Goal: Task Accomplishment & Management: Use online tool/utility

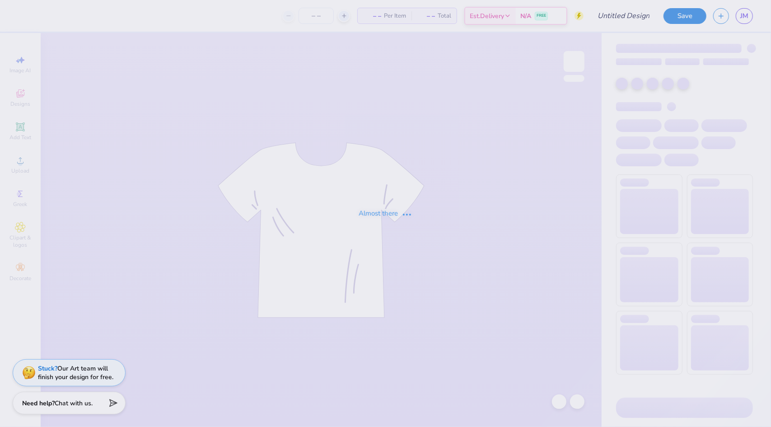
type input "sports daddies"
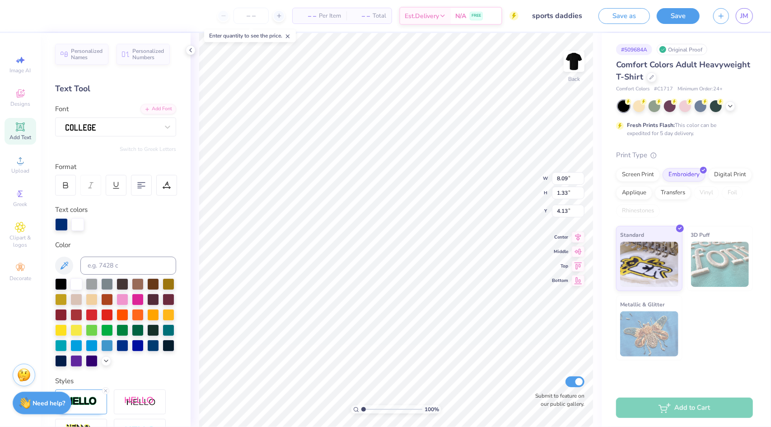
scroll to position [7, 1]
type textarea "S"
type textarea "Gamma Sigs"
type textarea "Gamma Sig"
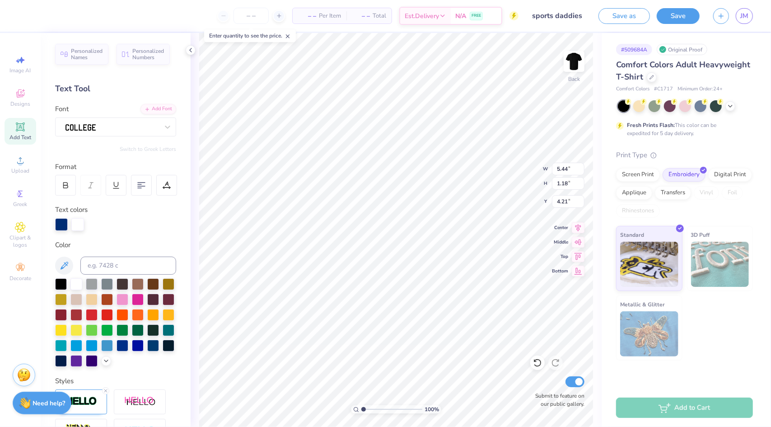
type textarea "G"
type textarea "Gamma sigma phi"
click at [61, 225] on div at bounding box center [61, 223] width 13 height 13
click at [76, 285] on div at bounding box center [76, 283] width 12 height 12
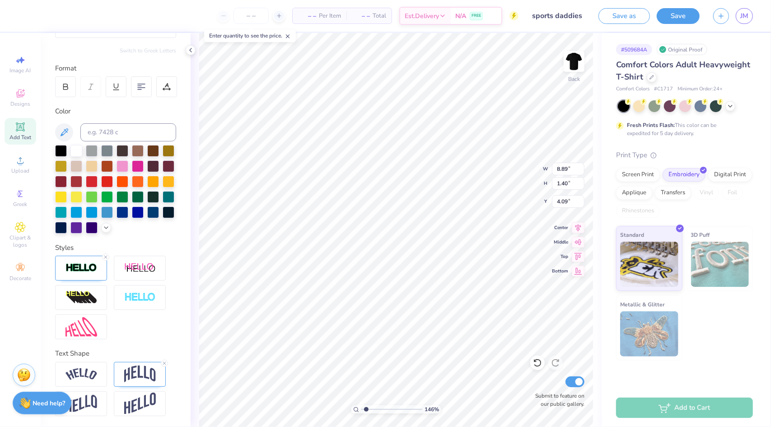
scroll to position [113, 0]
click at [83, 263] on img at bounding box center [81, 268] width 32 height 10
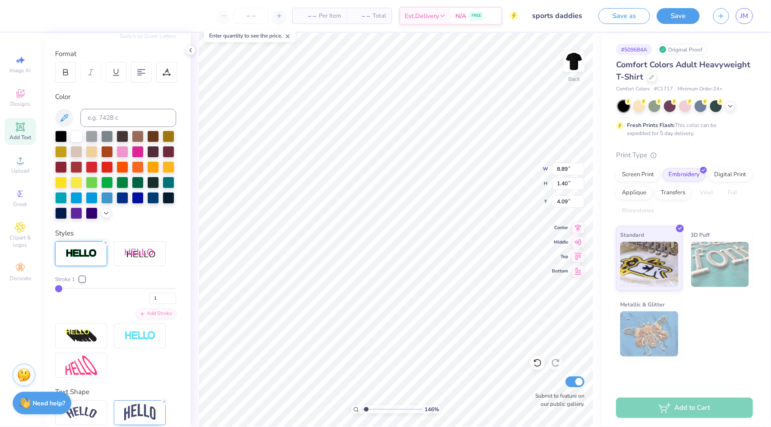
click at [84, 259] on img at bounding box center [81, 253] width 32 height 10
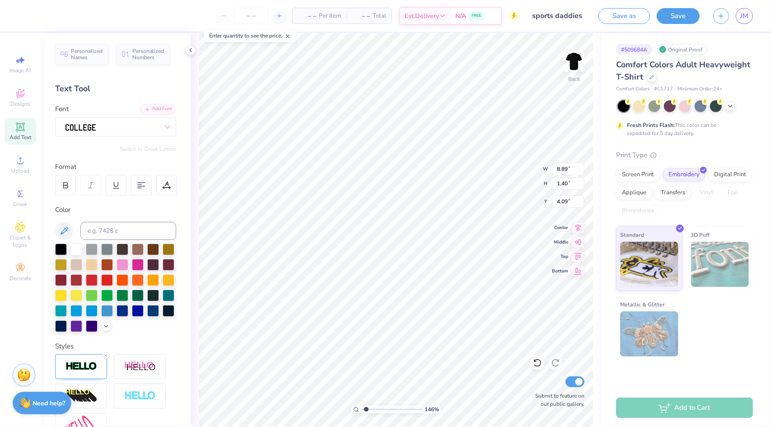
scroll to position [7, 1]
click at [69, 233] on icon at bounding box center [64, 230] width 11 height 11
click at [67, 321] on div at bounding box center [61, 325] width 12 height 12
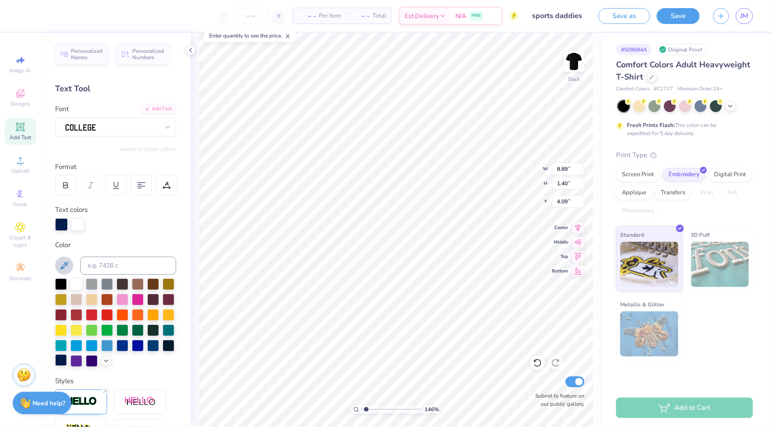
scroll to position [7, 2]
click at [77, 223] on div at bounding box center [77, 224] width 13 height 13
click at [67, 356] on div at bounding box center [61, 360] width 12 height 12
click at [80, 225] on div at bounding box center [77, 224] width 13 height 13
click at [67, 359] on div at bounding box center [61, 360] width 12 height 12
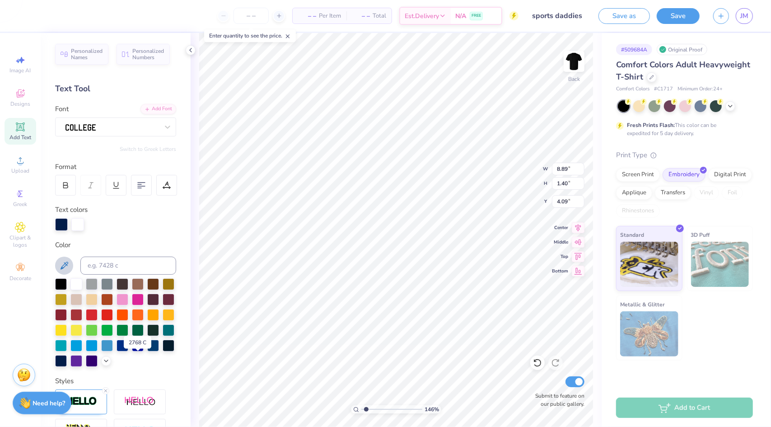
click at [134, 342] on div "2768 C" at bounding box center [138, 342] width 28 height 13
click at [58, 225] on div at bounding box center [61, 223] width 13 height 13
click at [163, 351] on div at bounding box center [169, 345] width 12 height 12
click at [81, 224] on div at bounding box center [77, 223] width 13 height 13
click at [62, 224] on div at bounding box center [61, 223] width 13 height 13
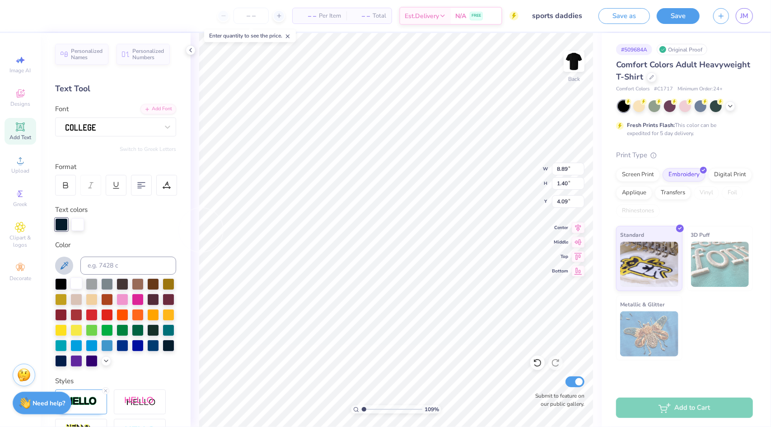
click at [74, 283] on div at bounding box center [76, 283] width 12 height 12
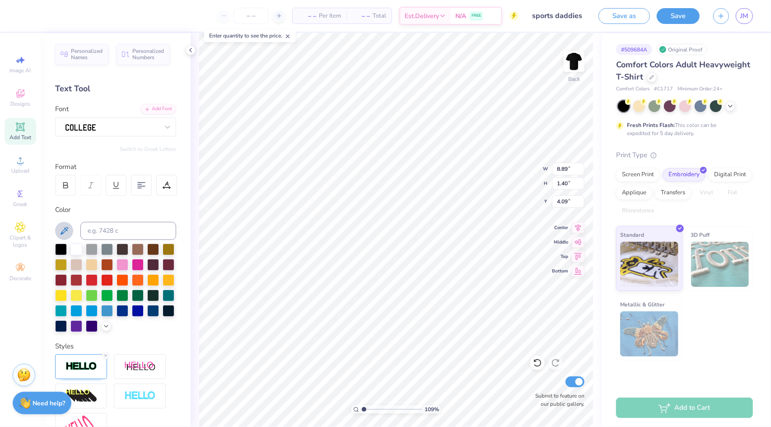
click at [76, 222] on div at bounding box center [115, 231] width 121 height 18
click at [163, 301] on div at bounding box center [169, 296] width 12 height 12
click at [77, 372] on img at bounding box center [81, 366] width 32 height 10
click at [85, 379] on div at bounding box center [81, 366] width 52 height 25
click at [76, 379] on div at bounding box center [81, 366] width 52 height 25
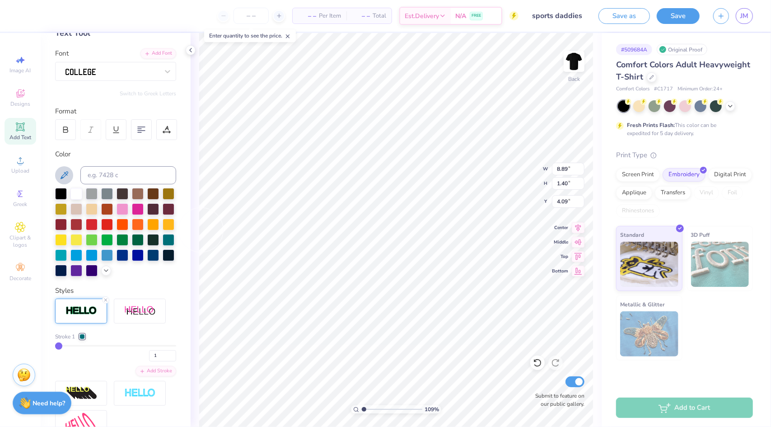
scroll to position [56, 0]
click at [81, 339] on div at bounding box center [82, 335] width 5 height 5
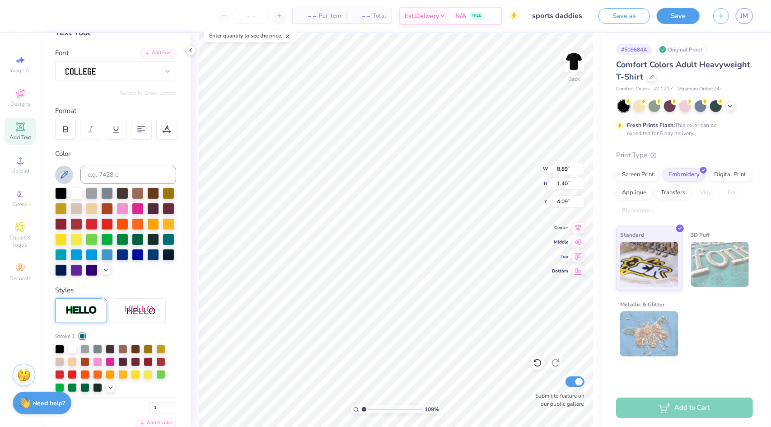
click at [121, 292] on div "Personalized Names Personalized Numbers Text Tool Add Font Font Switch to Greek…" at bounding box center [116, 230] width 150 height 394
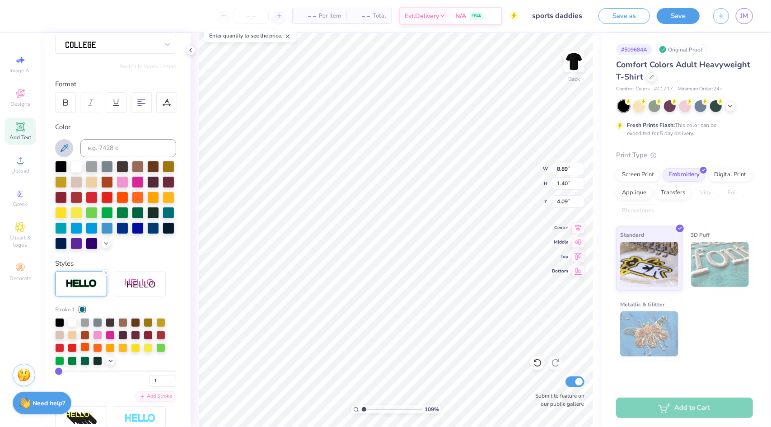
scroll to position [85, 0]
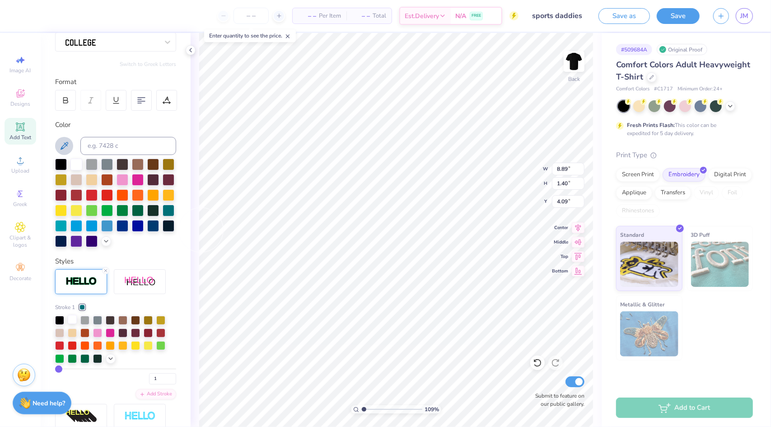
click at [71, 324] on div at bounding box center [72, 319] width 9 height 9
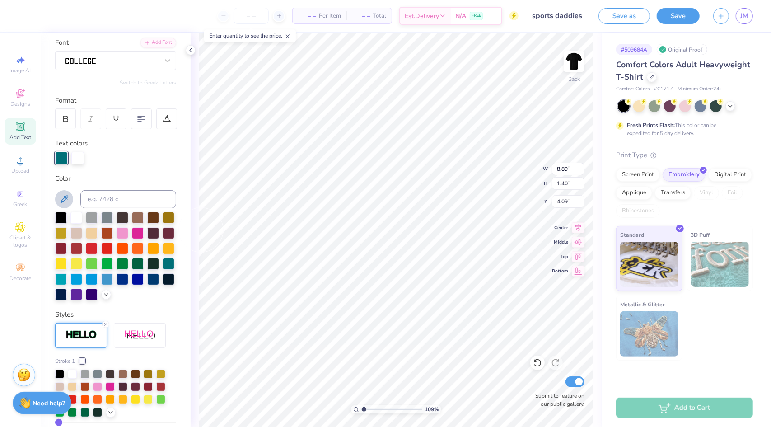
scroll to position [61, 0]
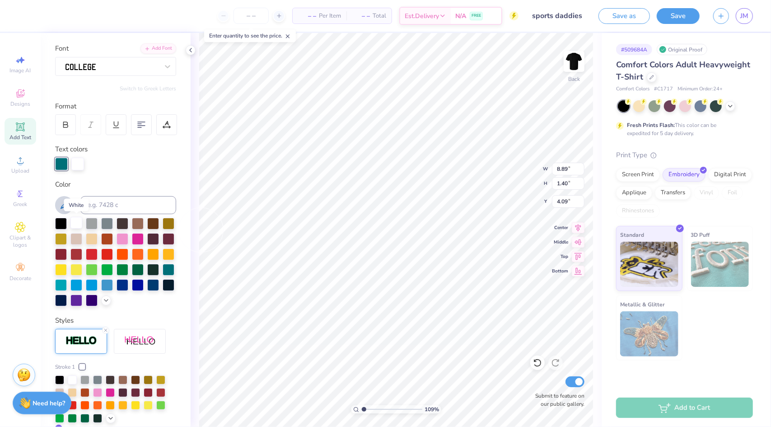
click at [76, 221] on div at bounding box center [76, 223] width 12 height 12
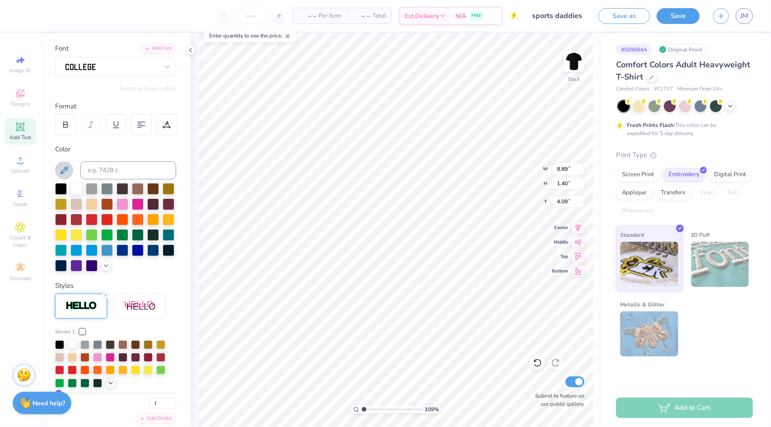
click at [73, 348] on div at bounding box center [72, 343] width 9 height 9
click at [70, 348] on div at bounding box center [72, 343] width 9 height 9
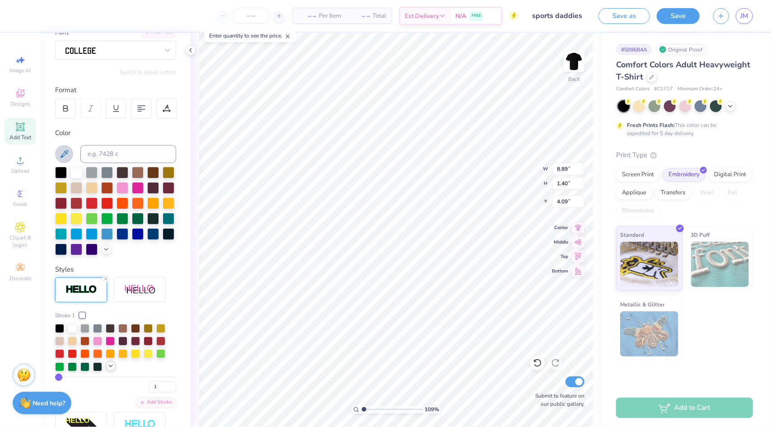
click at [111, 367] on polyline at bounding box center [111, 366] width 4 height 2
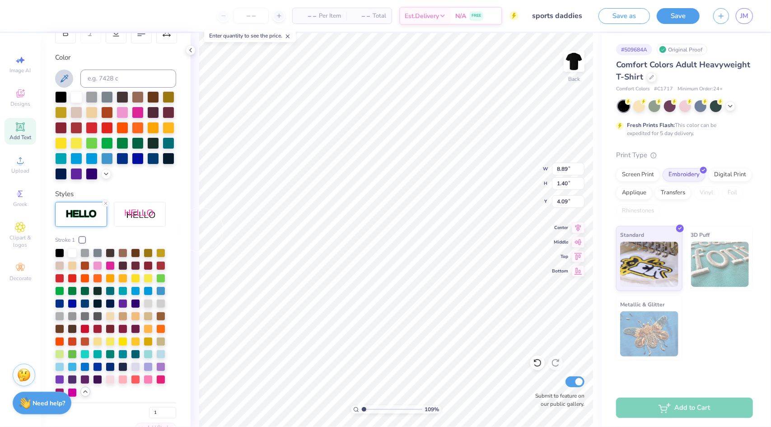
scroll to position [153, 0]
click at [109, 370] on div at bounding box center [110, 365] width 9 height 9
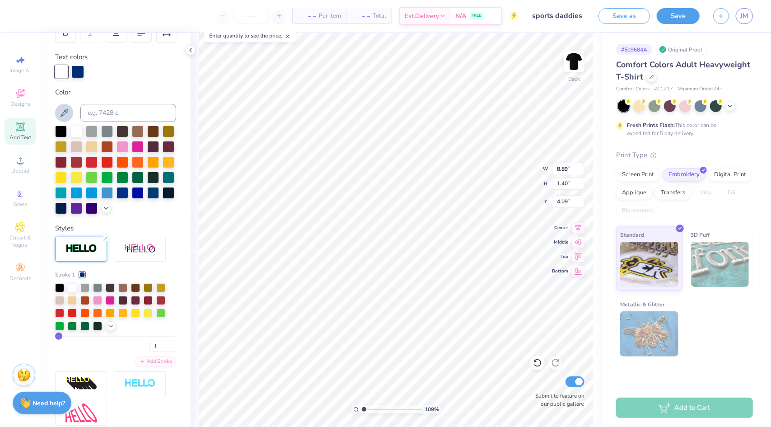
click at [109, 382] on div "Stroke 1 1 Add Stroke" at bounding box center [115, 331] width 121 height 189
click at [112, 214] on div at bounding box center [115, 170] width 121 height 89
type input "1.08685436807402"
type input "8.92"
type input "1.30"
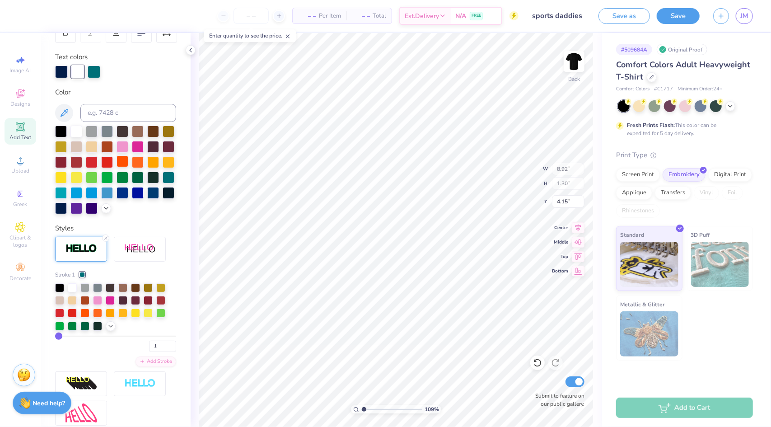
type input "4.15"
type input "1.08685436807402"
type input "4.93"
type input "0.98"
type input "6.83"
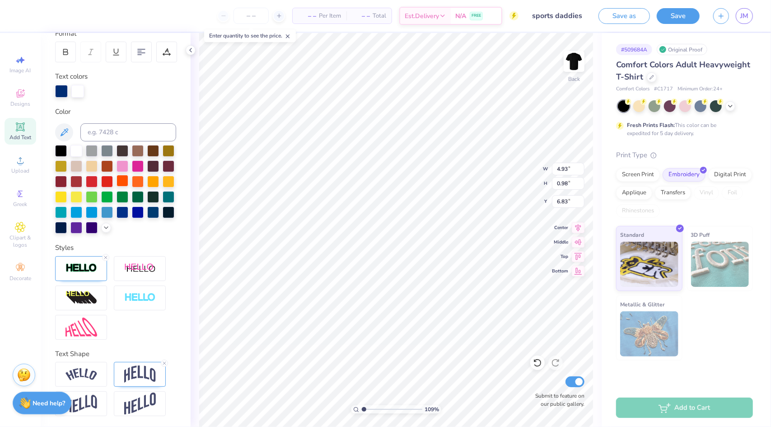
scroll to position [148, 0]
type input "1.172710912594"
type input "8.89"
type input "1.40"
type input "4.09"
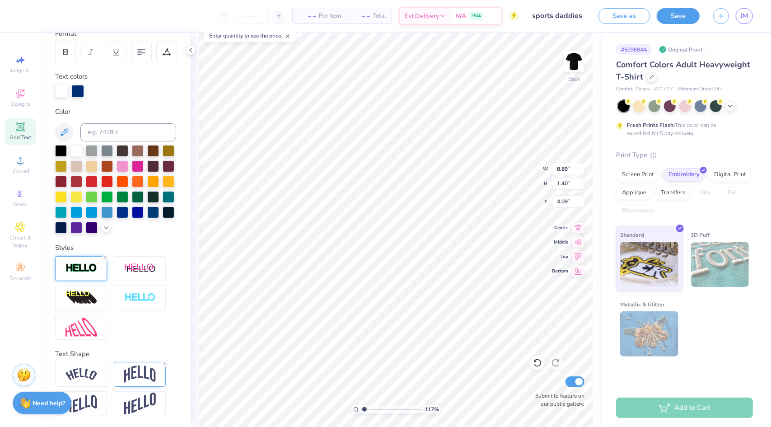
click at [89, 268] on img at bounding box center [81, 268] width 32 height 10
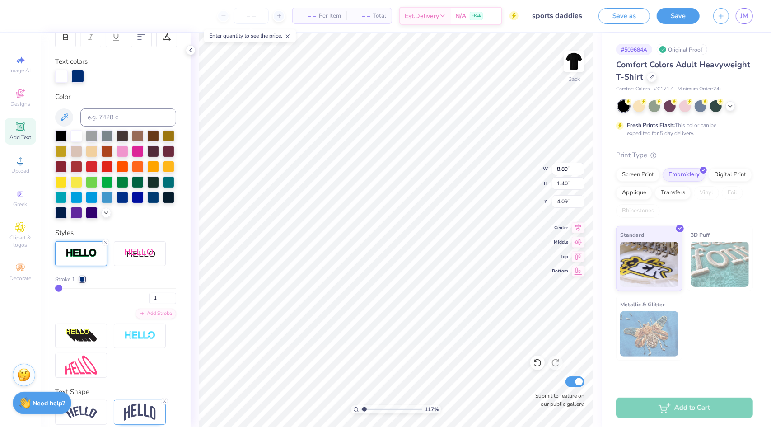
type input "2"
type input "4"
type input "7"
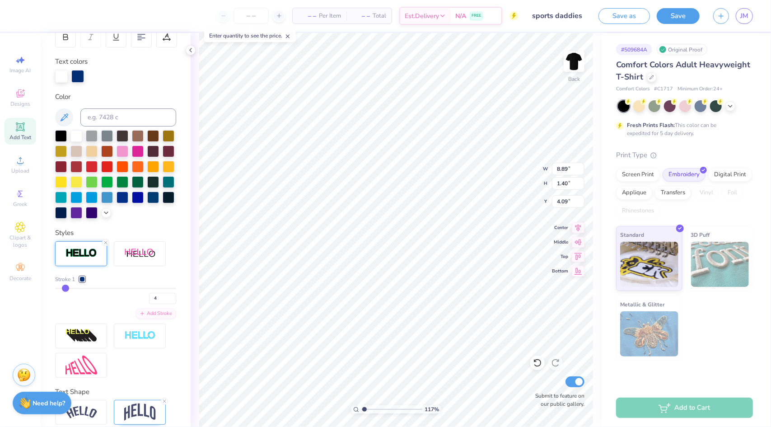
type input "7"
type input "10"
type input "13"
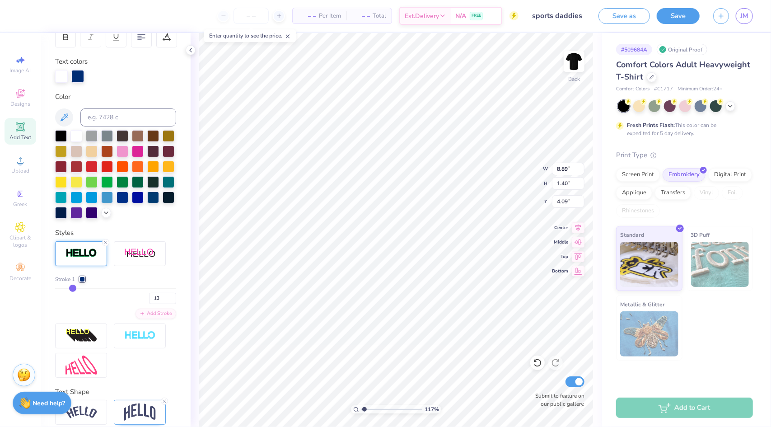
type input "1.172710912594"
type input "9.09"
type input "1.60"
type input "3.99"
type input "10"
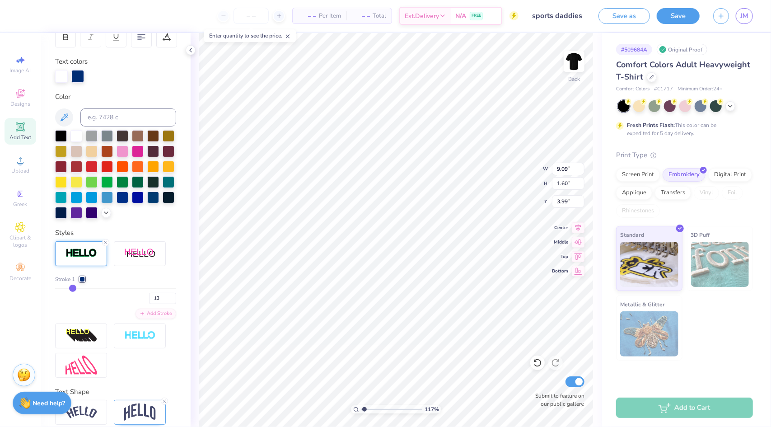
type input "10"
type input "8"
type input "7"
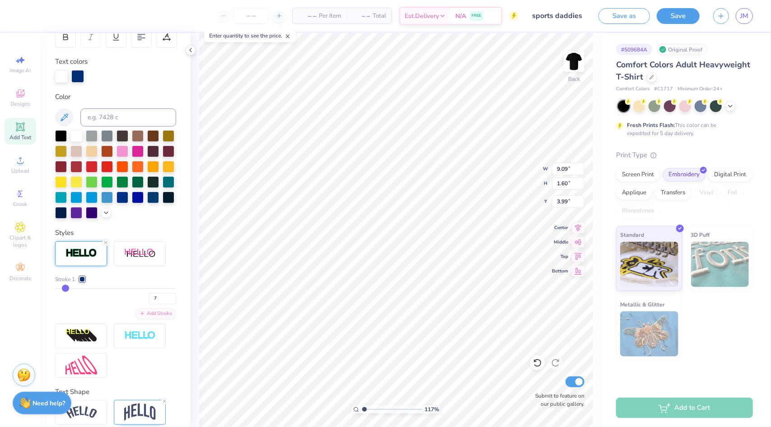
type input "4"
drag, startPoint x: 72, startPoint y: 304, endPoint x: 61, endPoint y: 304, distance: 10.4
type input "4"
click at [61, 289] on input "range" at bounding box center [115, 288] width 121 height 1
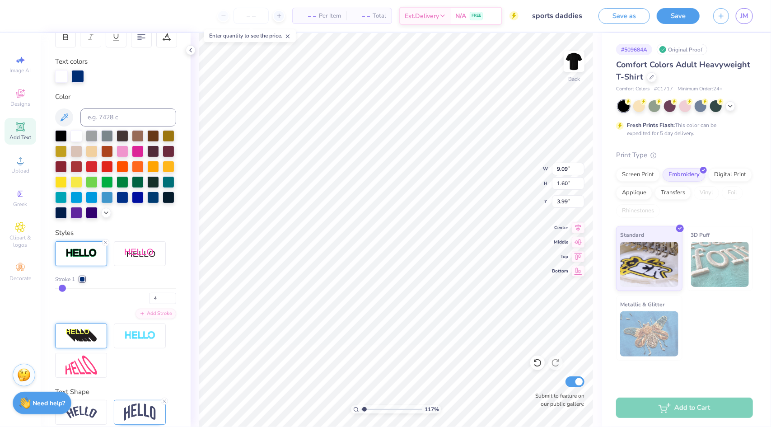
type input "1.172710912594"
type input "8.94"
type input "1.45"
type input "4.07"
type input "3"
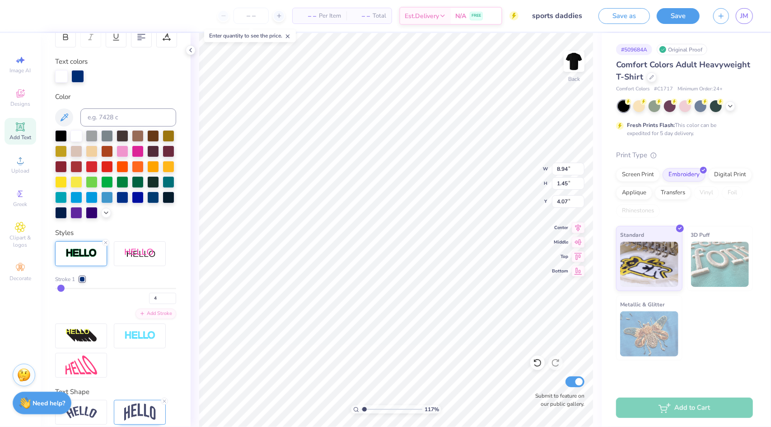
type input "3"
type input "2"
click at [60, 289] on input "range" at bounding box center [115, 288] width 121 height 1
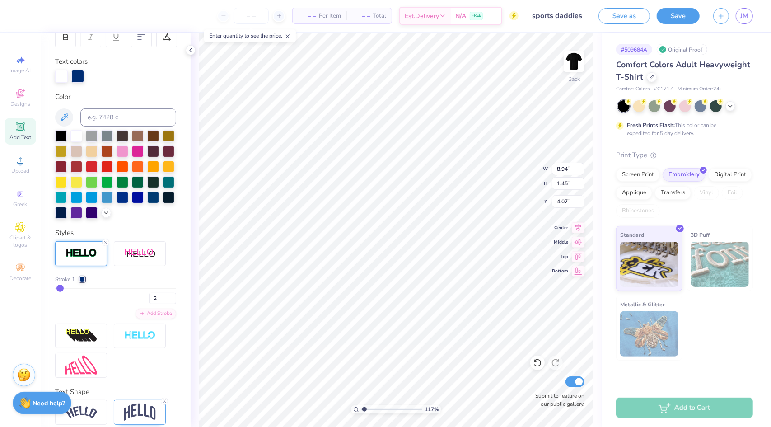
type input "1.172710912594"
type input "8.91"
type input "1.42"
type input "4.08"
type input "1.40756213797054"
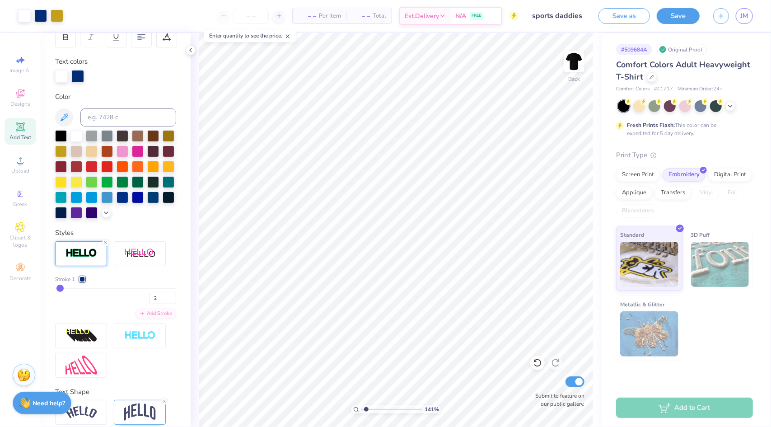
type input "3"
type input "4"
type input "5"
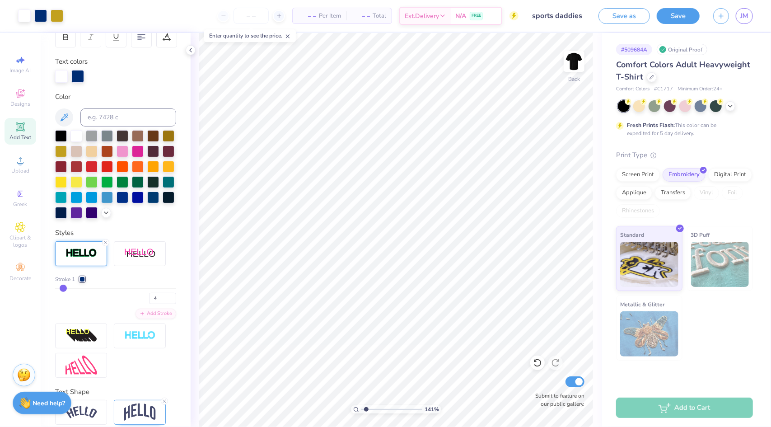
type input "5"
type input "1.40756213797054"
drag, startPoint x: 61, startPoint y: 304, endPoint x: 54, endPoint y: 302, distance: 7.1
type input "2"
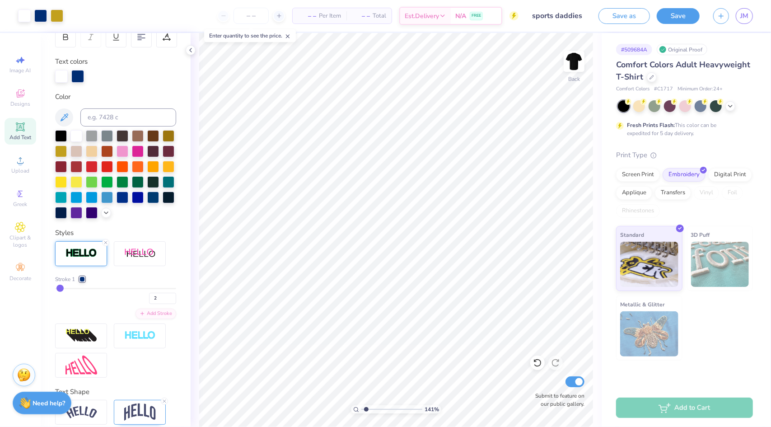
type input "1"
type input "2"
type input "3"
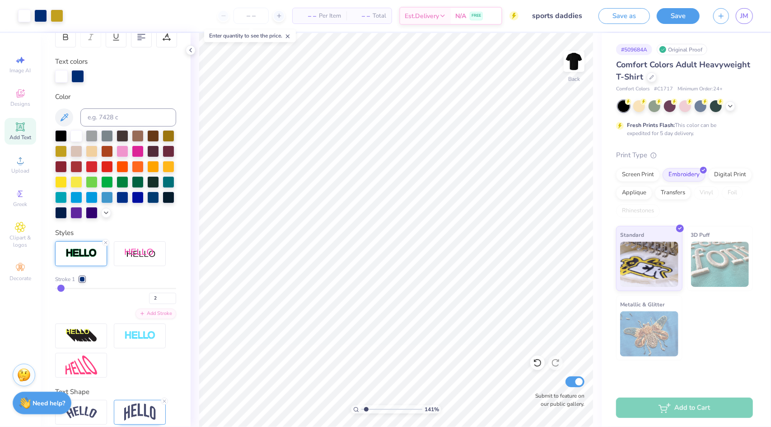
type input "3"
type input "4"
type input "5"
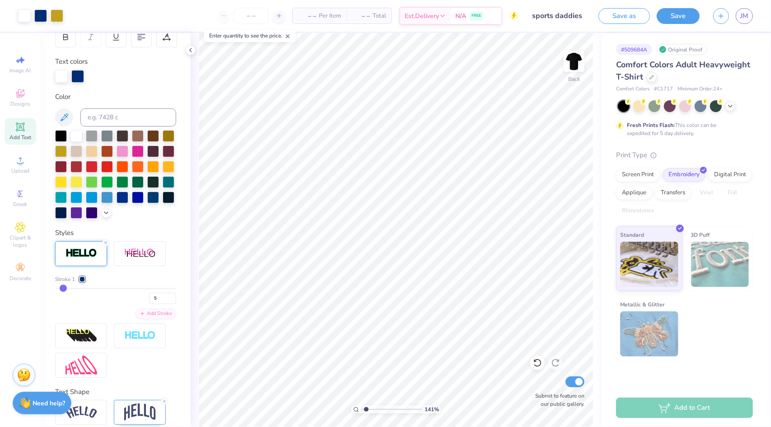
type input "4"
type input "3"
type input "2"
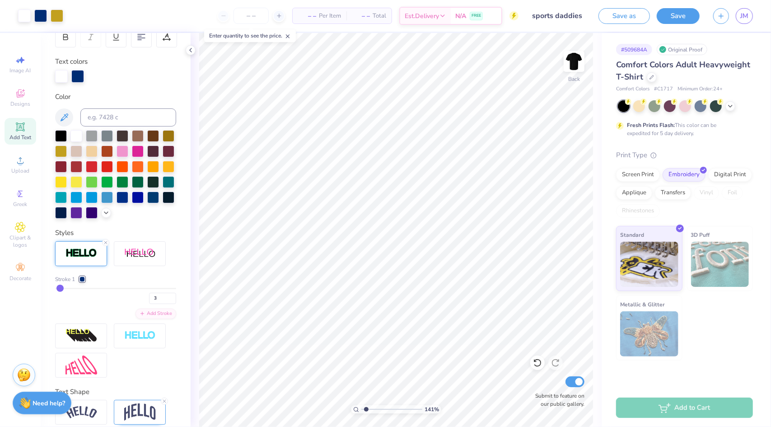
type input "2"
type input "3"
type input "4"
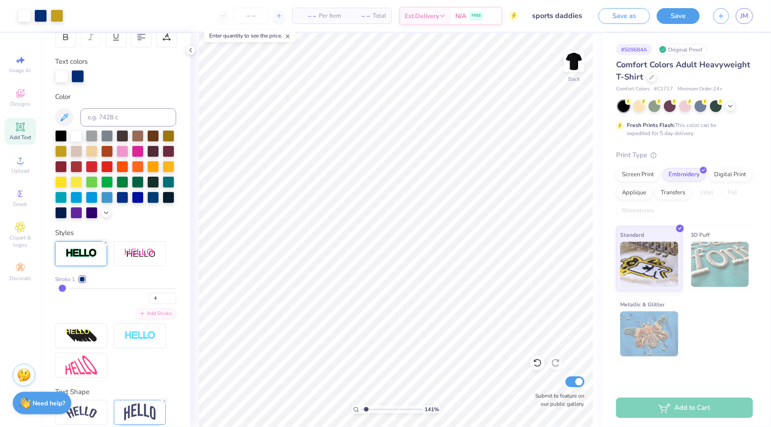
type input "1.40756213797054"
click at [158, 304] on input "4" at bounding box center [162, 298] width 27 height 11
type input "3"
click at [98, 319] on div "Stroke 1 3 Add Stroke" at bounding box center [115, 297] width 121 height 44
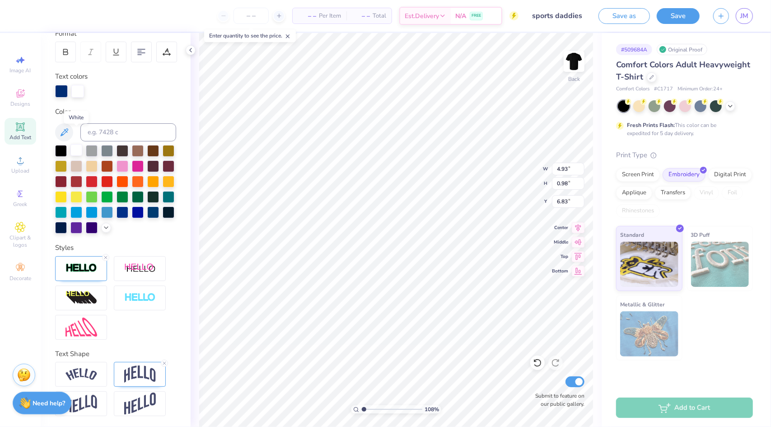
click at [76, 144] on div at bounding box center [76, 150] width 12 height 12
click at [77, 84] on div at bounding box center [77, 90] width 13 height 13
click at [133, 243] on div "Styles" at bounding box center [115, 248] width 121 height 10
type input "1.08306497424413"
click at [84, 273] on img at bounding box center [81, 268] width 32 height 10
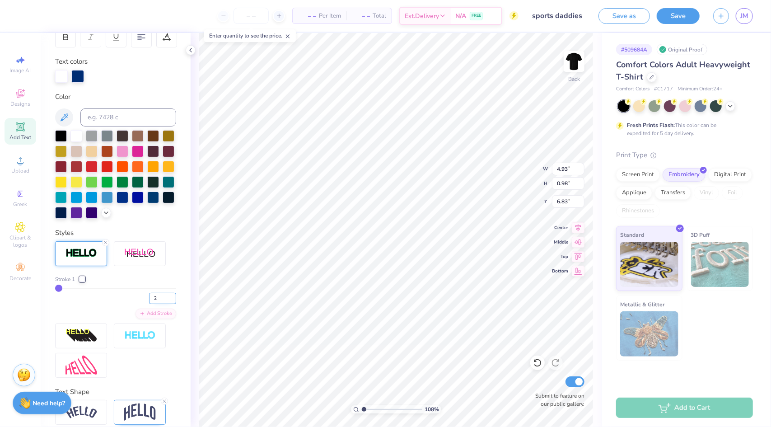
click at [165, 304] on input "2" at bounding box center [162, 298] width 27 height 11
type input "3"
click at [165, 304] on input "3" at bounding box center [162, 298] width 27 height 11
type input "1.08306497424413"
type input "3"
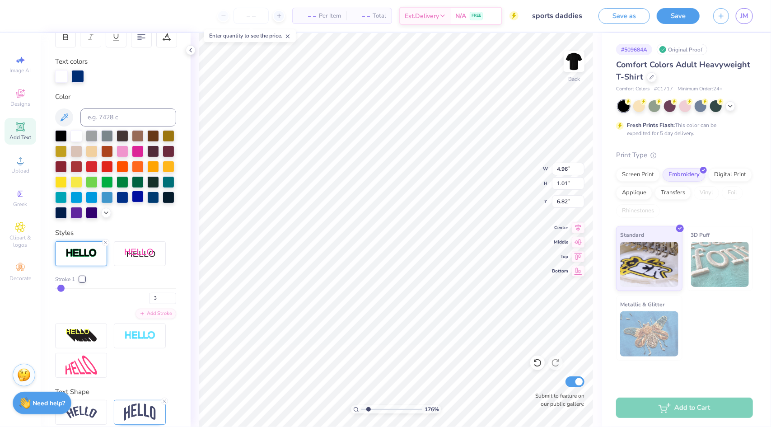
click at [132, 202] on div at bounding box center [138, 197] width 12 height 12
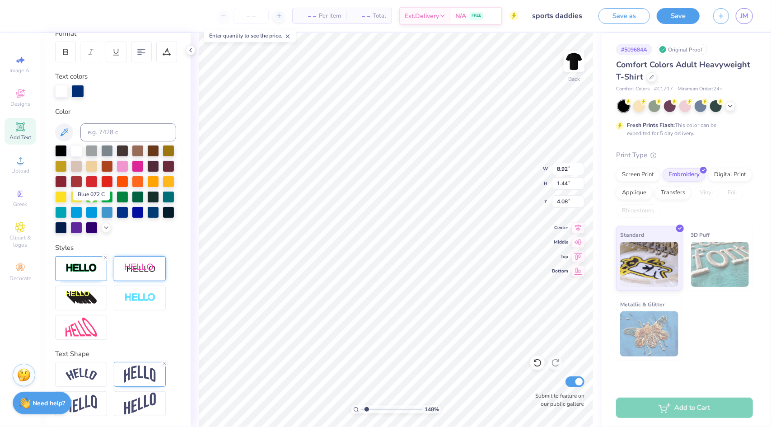
drag, startPoint x: 96, startPoint y: 214, endPoint x: 118, endPoint y: 280, distance: 69.7
click at [132, 214] on div at bounding box center [138, 212] width 12 height 12
click at [80, 274] on div at bounding box center [81, 268] width 52 height 25
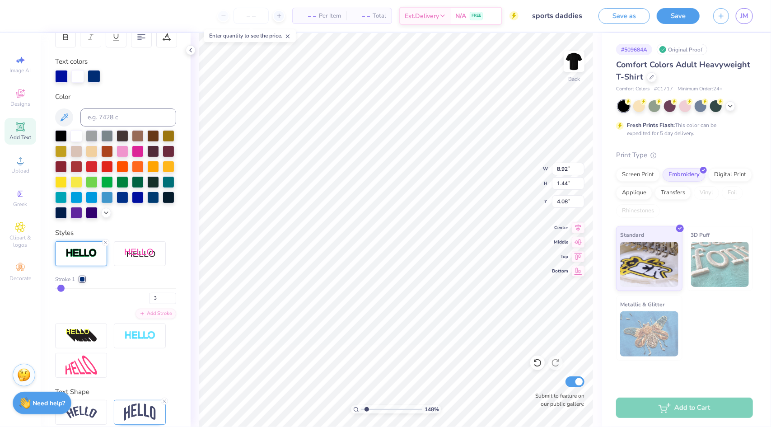
click at [63, 289] on input "range" at bounding box center [115, 288] width 121 height 1
click at [82, 282] on div at bounding box center [82, 278] width 5 height 5
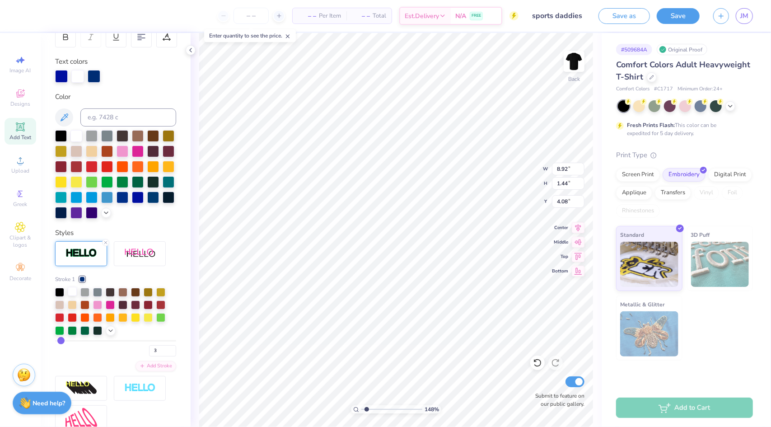
click at [69, 296] on div at bounding box center [72, 291] width 9 height 9
click at [117, 202] on div at bounding box center [123, 197] width 12 height 12
type input "1.76263534988543"
type input "4.96"
type input "1.01"
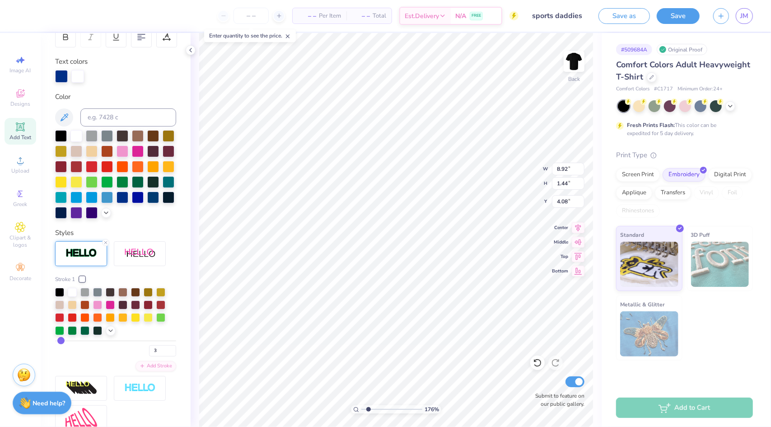
type input "6.82"
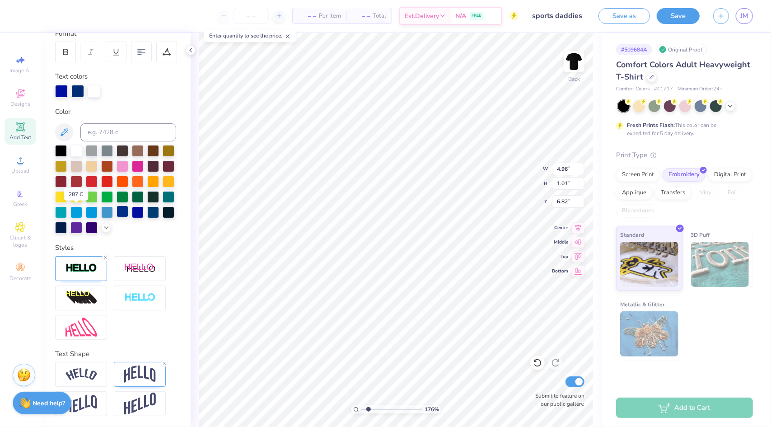
click at [117, 211] on div at bounding box center [123, 212] width 12 height 12
click at [25, 196] on icon at bounding box center [20, 193] width 11 height 11
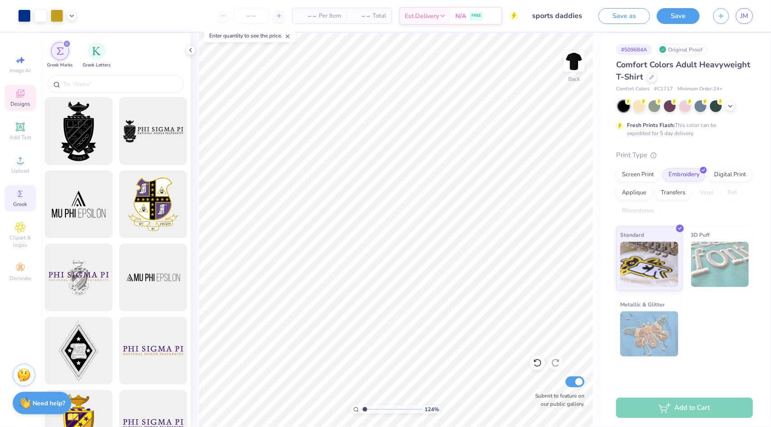
click at [26, 99] on div "Designs" at bounding box center [21, 97] width 32 height 27
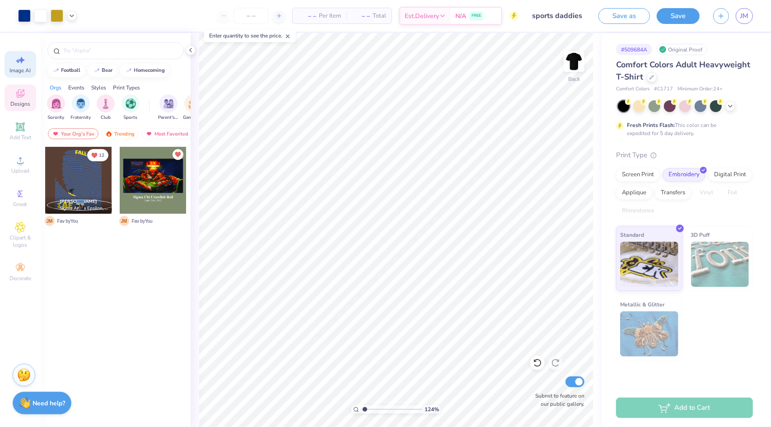
click at [19, 61] on icon at bounding box center [18, 61] width 4 height 5
type input "1.23841717434306"
select select "4"
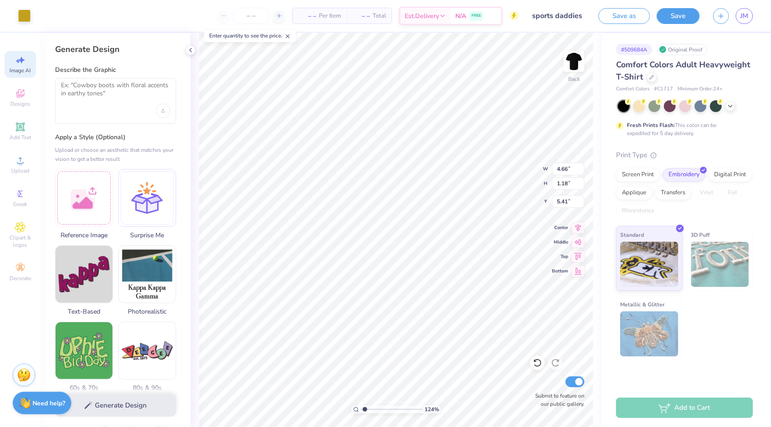
type input "1.23841717434306"
type input "8.92"
type input "1.44"
type input "4.08"
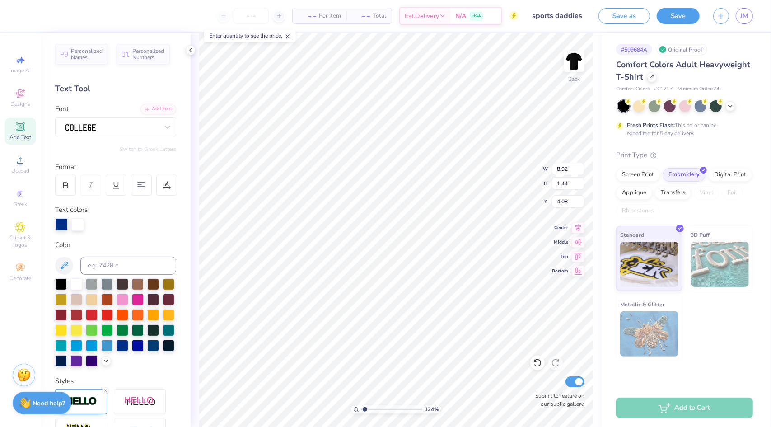
scroll to position [7, 4]
type input "1.23841717434306"
type textarea "S"
type input "1.23841717434306"
type textarea "Spo"
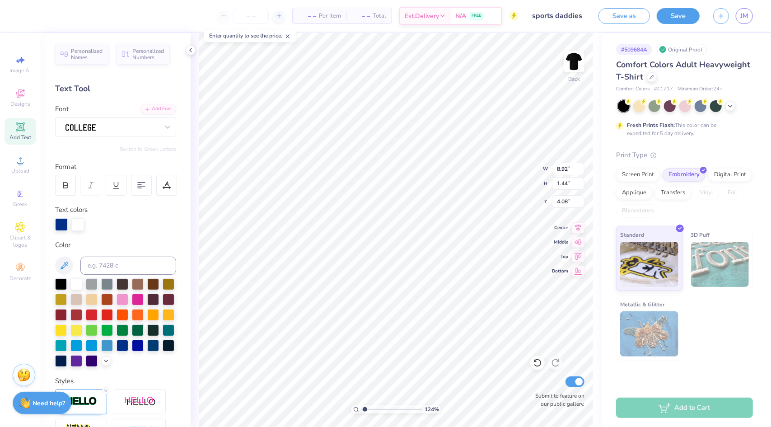
type input "1.23841717434306"
type textarea "Spor"
type input "1.23841717434306"
type textarea "Sport"
type input "1.23841717434306"
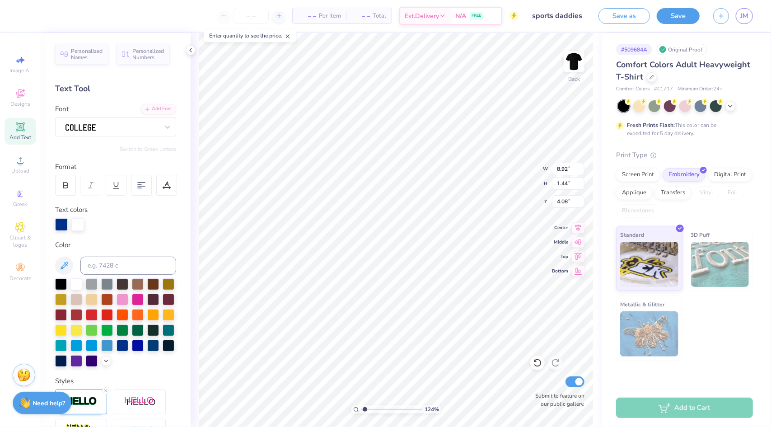
type textarea "Sports"
type input "1.23841717434306"
type textarea "Sports"
type input "1.23841717434306"
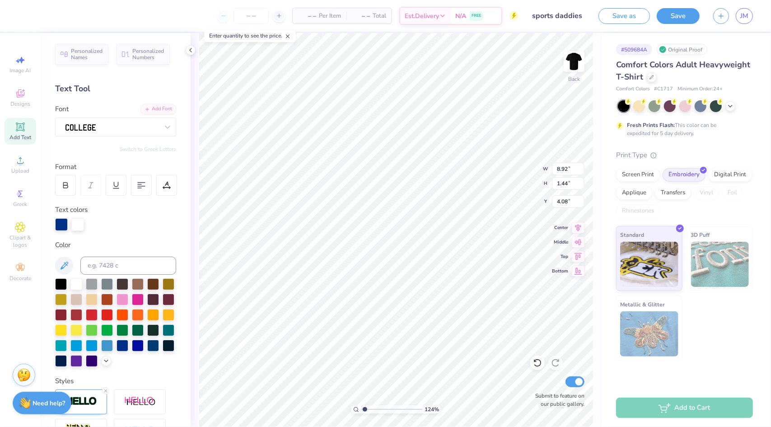
type textarea "Sports d"
type input "1.23841717434306"
type textarea "Sports dad"
type input "1.23841717434306"
type textarea "Sports daddie"
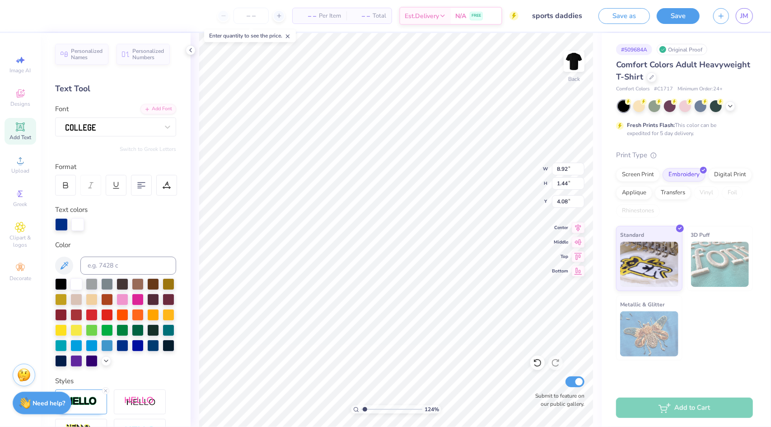
type input "1.23841717434306"
type textarea "Sports daddies"
type input "3.18650145463418"
type textarea "Sports"
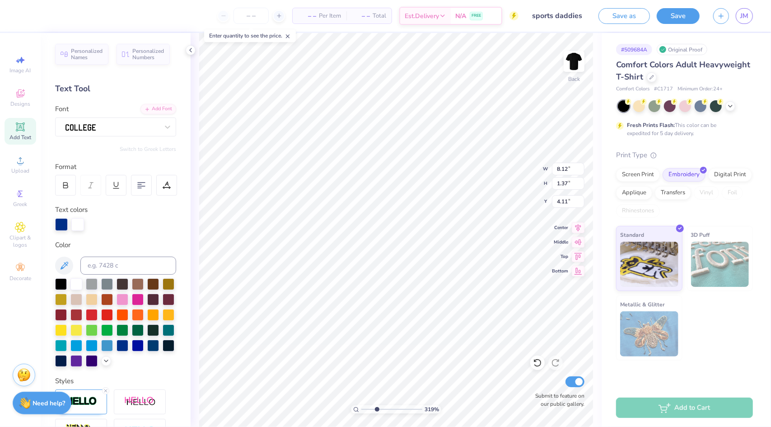
type input "3.18650145463418"
type textarea "Sport"
type input "3.18650145463418"
type textarea "Spor"
type input "3.18650145463418"
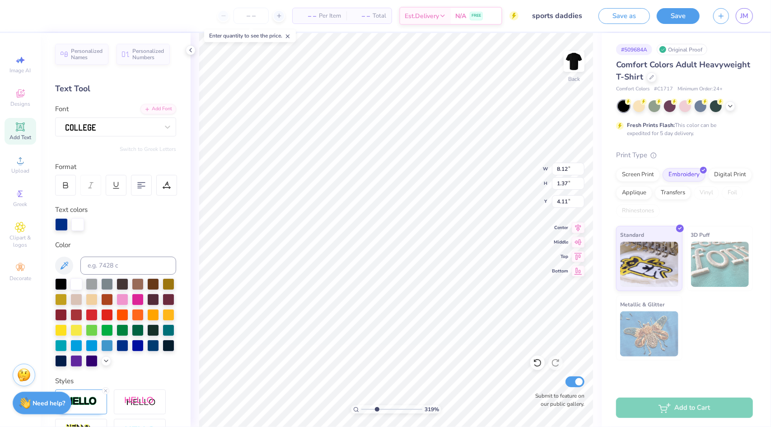
type textarea "Spo"
type input "3.18650145463418"
type textarea "S"
type input "3.18650145463418"
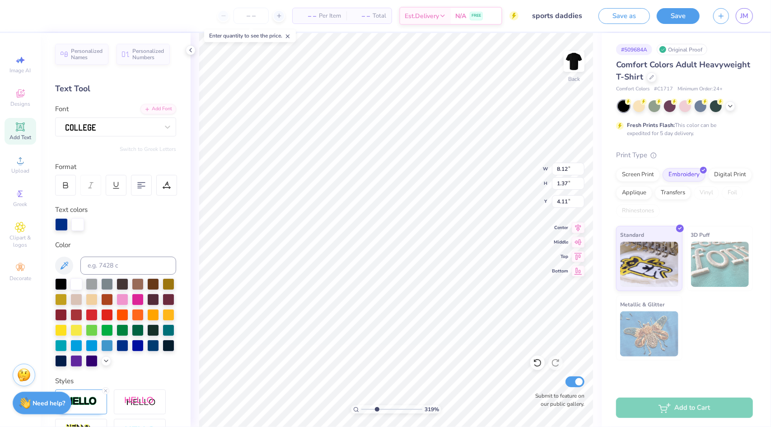
type input "3.18650145463418"
type textarea "G"
type input "3.18650145463418"
type textarea "Gam"
type input "3.18650145463418"
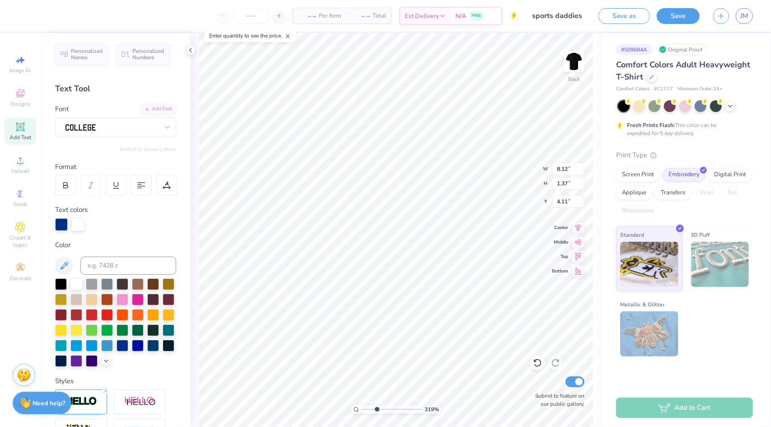
type textarea "[PERSON_NAME]"
type input "3.18650145463418"
type textarea "Gamma"
type input "3.18650145463418"
type textarea "Gamma"
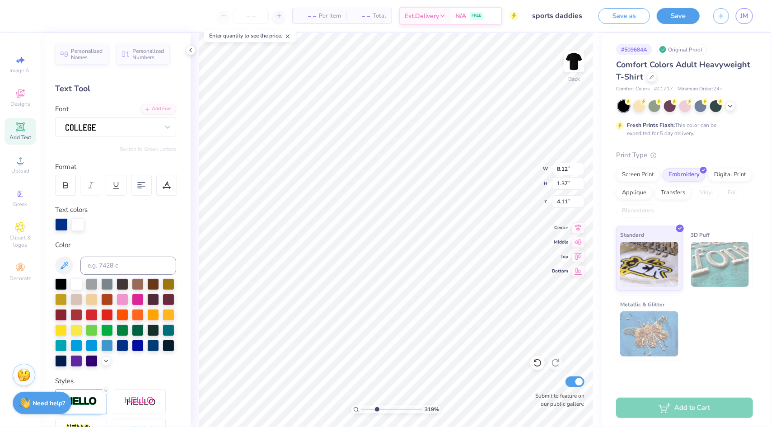
type input "3.18650145463418"
type textarea "Gamma si"
type input "3.18650145463418"
type textarea "Gamma sig"
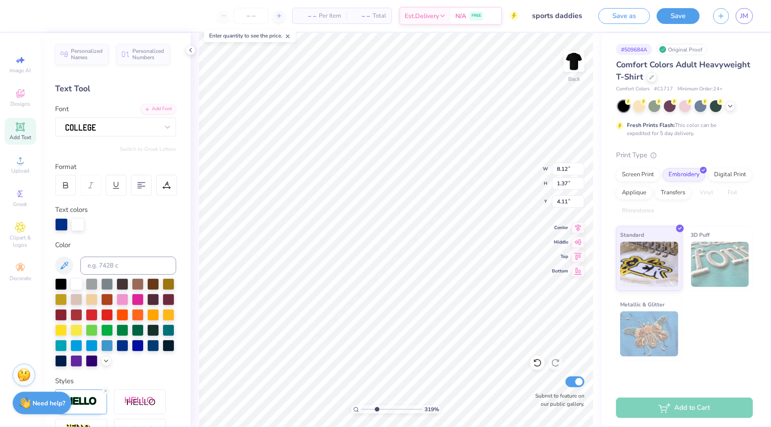
type input "3.18650145463418"
type textarea "Gamma sigs"
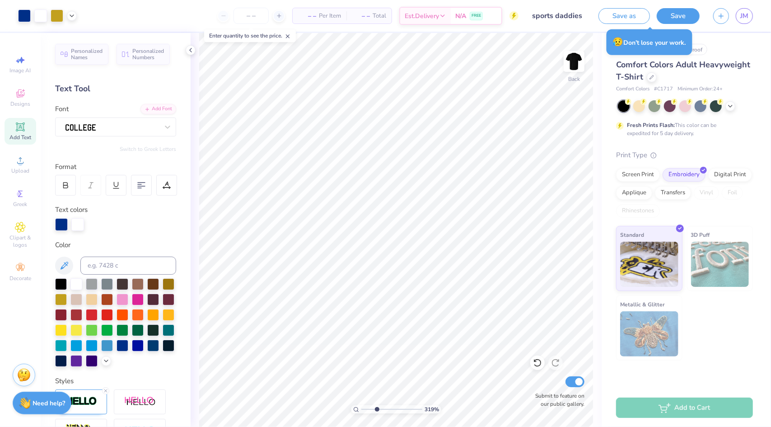
type input "3.18650145463418"
